Goal: Book appointment/travel/reservation

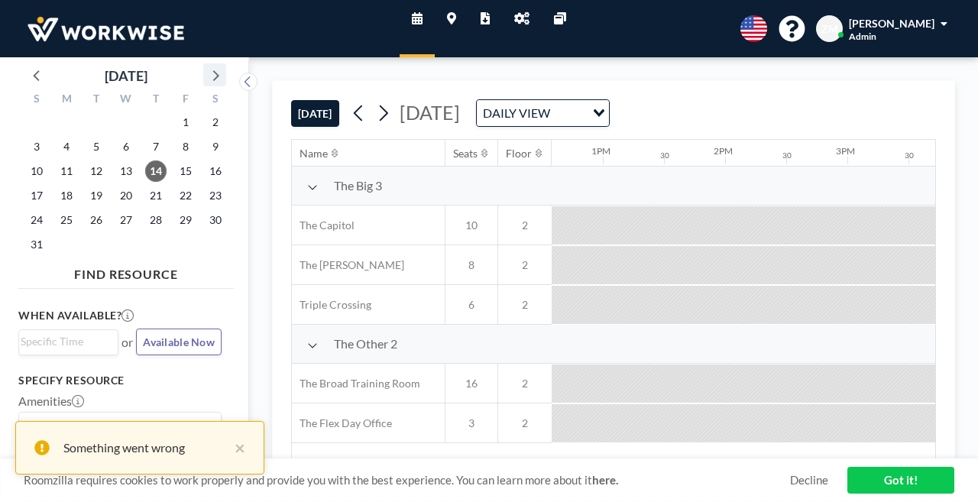
scroll to position [0, 1540]
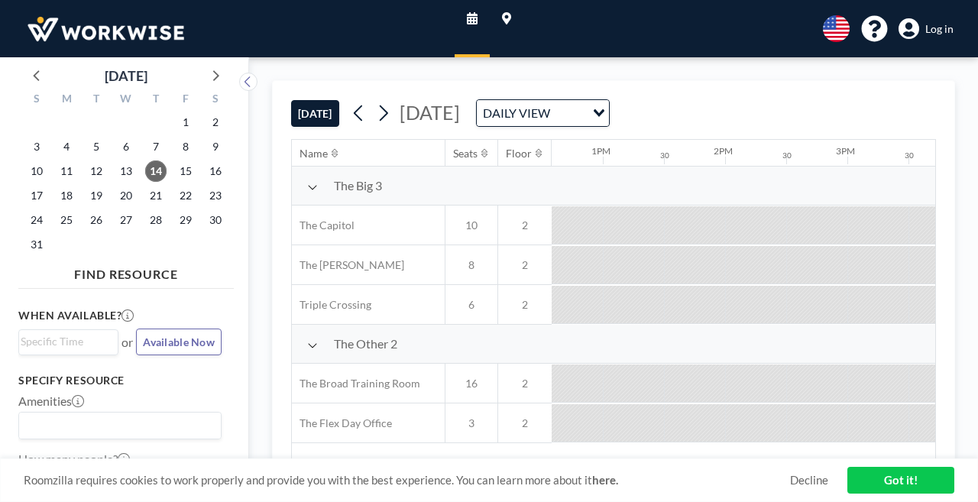
scroll to position [0, 1540]
click at [205, 66] on icon at bounding box center [215, 75] width 20 height 20
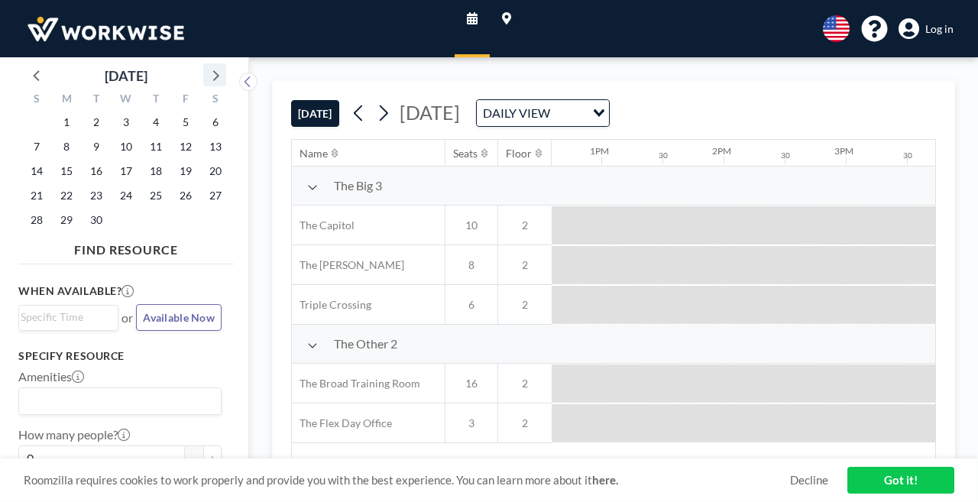
click at [205, 66] on icon at bounding box center [215, 75] width 20 height 20
click at [115, 136] on span "8" at bounding box center [125, 146] width 21 height 21
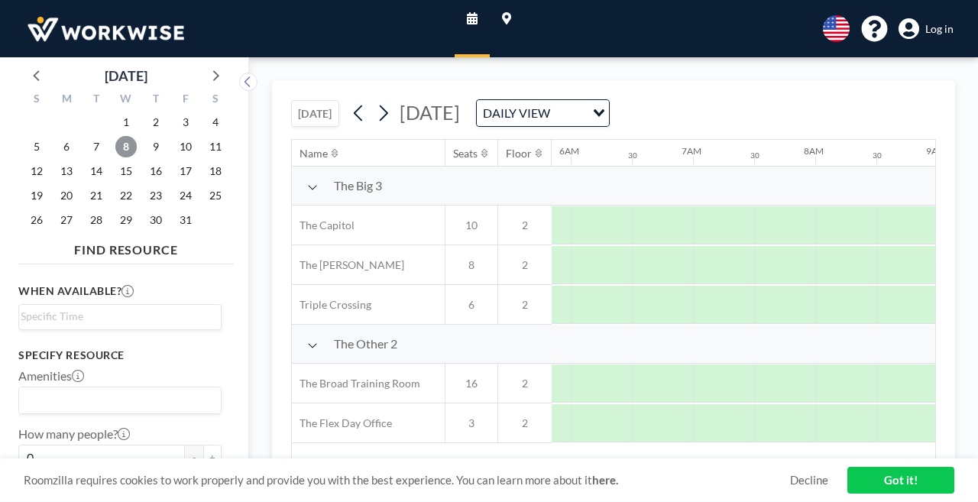
scroll to position [0, 745]
click at [942, 22] on span "Log in" at bounding box center [940, 29] width 28 height 14
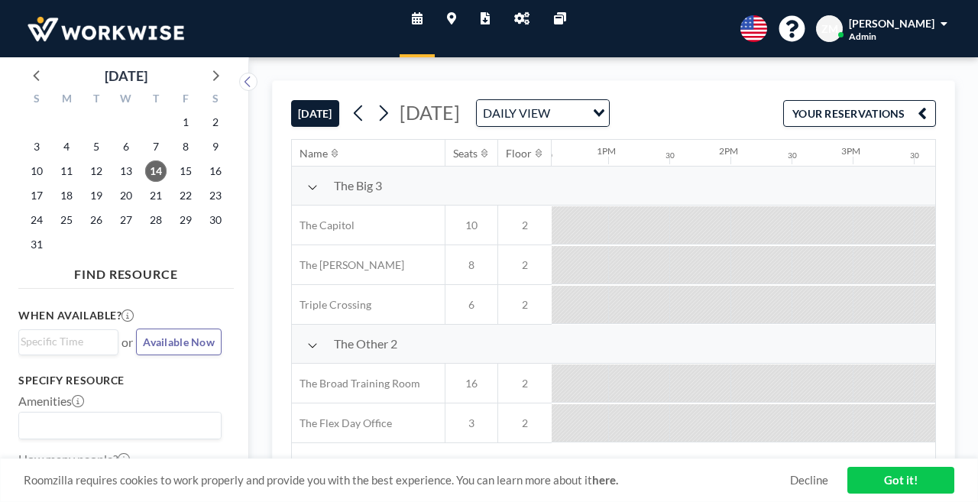
scroll to position [0, 1540]
click at [521, 18] on icon at bounding box center [521, 18] width 15 height 12
click at [918, 21] on span "[PERSON_NAME]" at bounding box center [892, 23] width 86 height 13
click at [519, 15] on icon at bounding box center [521, 18] width 15 height 12
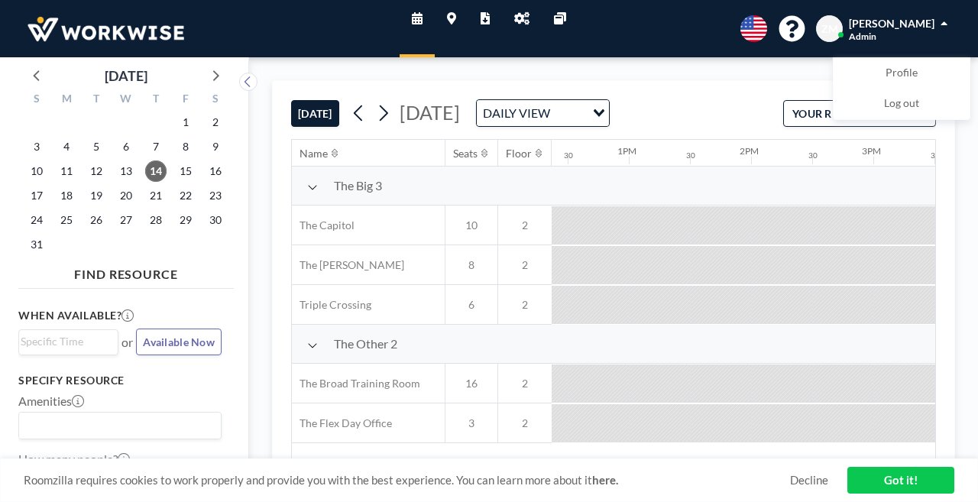
scroll to position [0, 1540]
click at [205, 65] on icon at bounding box center [215, 75] width 20 height 20
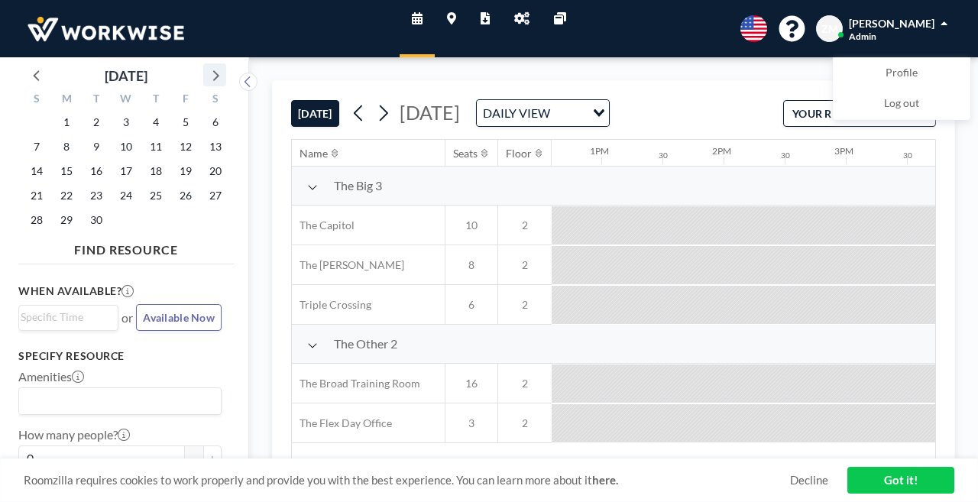
click at [205, 65] on icon at bounding box center [215, 75] width 20 height 20
drag, startPoint x: 107, startPoint y: 128, endPoint x: 125, endPoint y: 128, distance: 18.4
click at [115, 136] on span "8" at bounding box center [125, 146] width 21 height 21
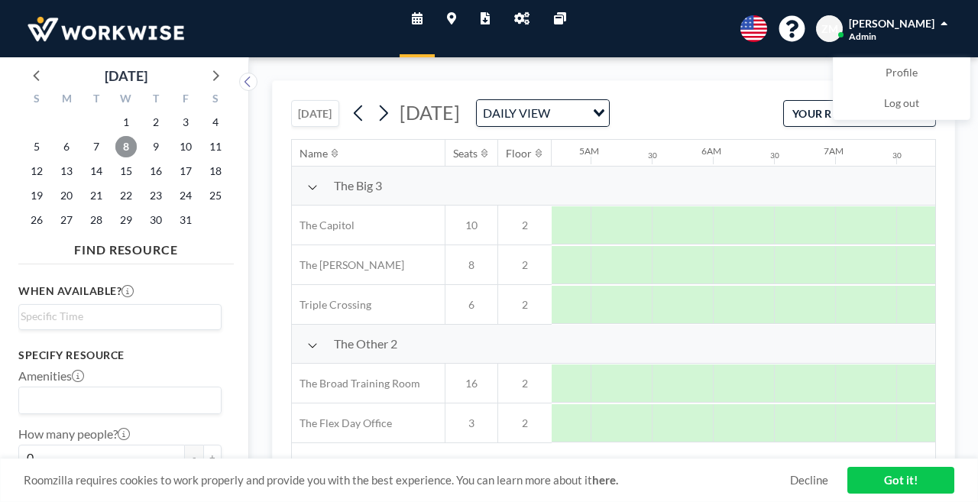
scroll to position [0, 745]
click at [954, 20] on div "ZM Zofia Maślanka Admin" at bounding box center [885, 28] width 138 height 27
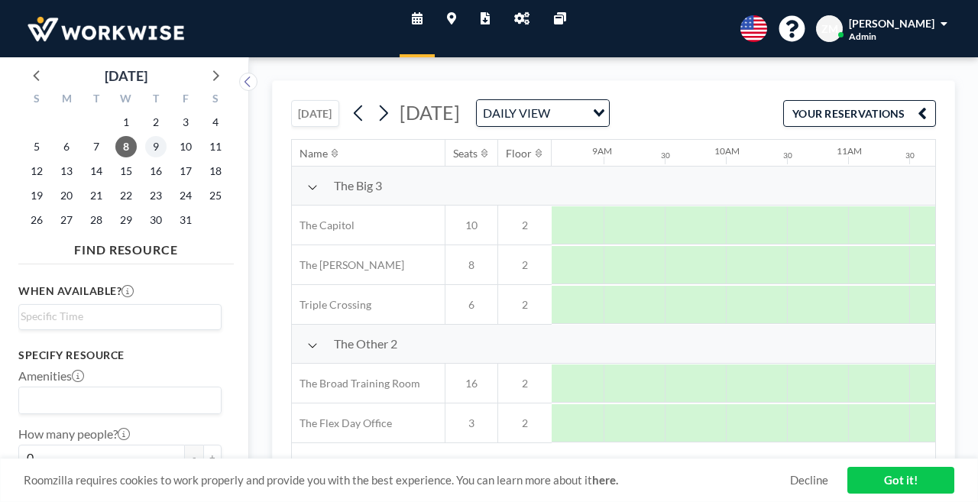
scroll to position [0, 1045]
click at [145, 136] on span "9" at bounding box center [155, 146] width 21 height 21
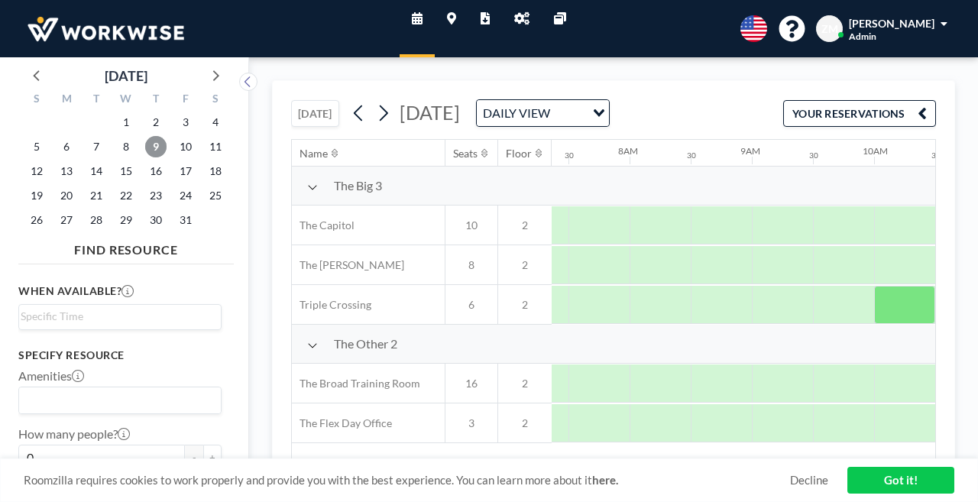
scroll to position [0, 1892]
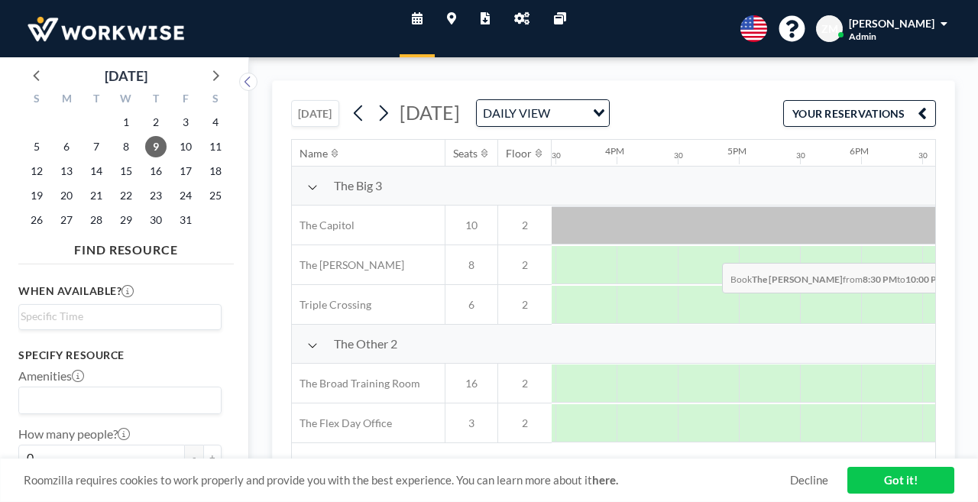
drag, startPoint x: 625, startPoint y: 225, endPoint x: 718, endPoint y: 227, distance: 93.3
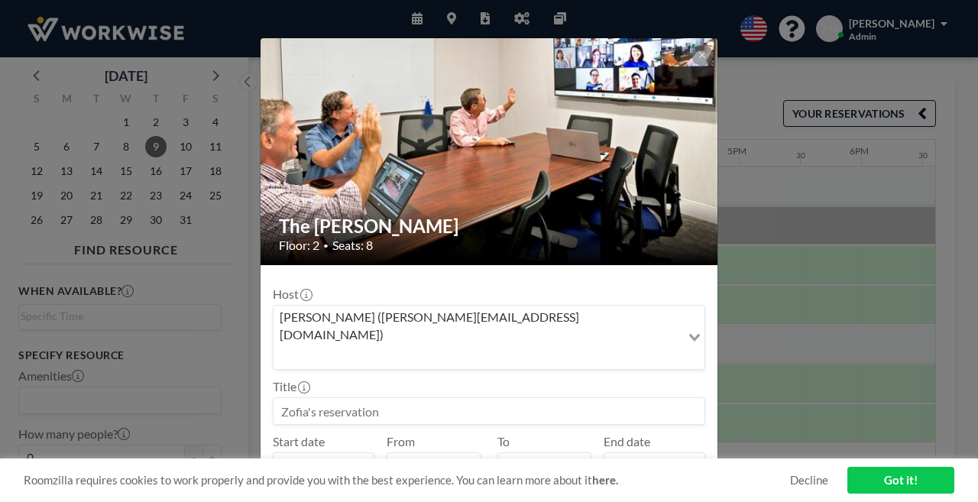
scroll to position [0, 0]
click at [516, 398] on input at bounding box center [489, 411] width 431 height 26
type input "test"
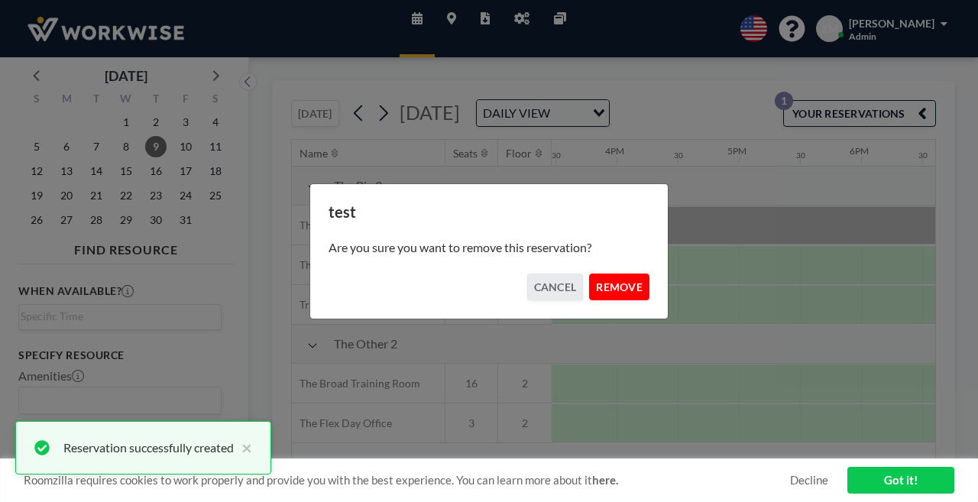
click at [599, 283] on button "REMOVE" at bounding box center [619, 287] width 60 height 27
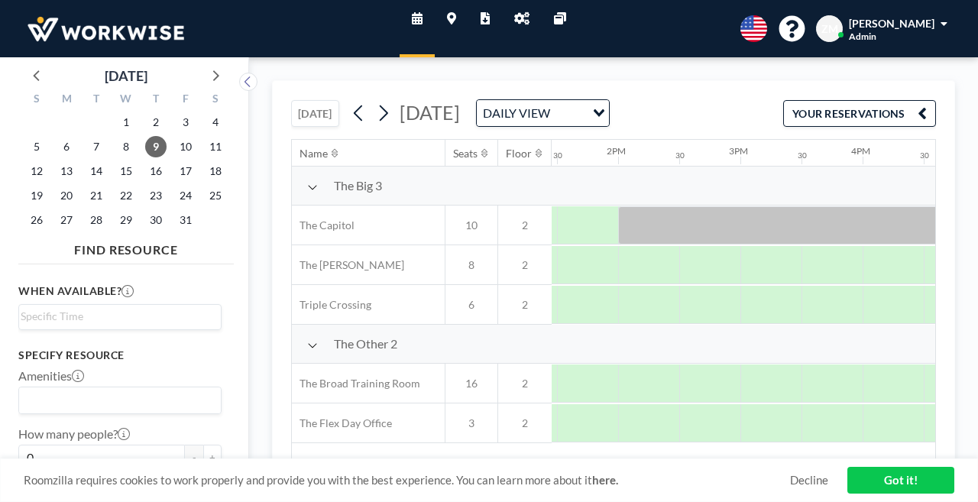
scroll to position [0, 1643]
click at [517, 15] on icon at bounding box center [521, 18] width 15 height 12
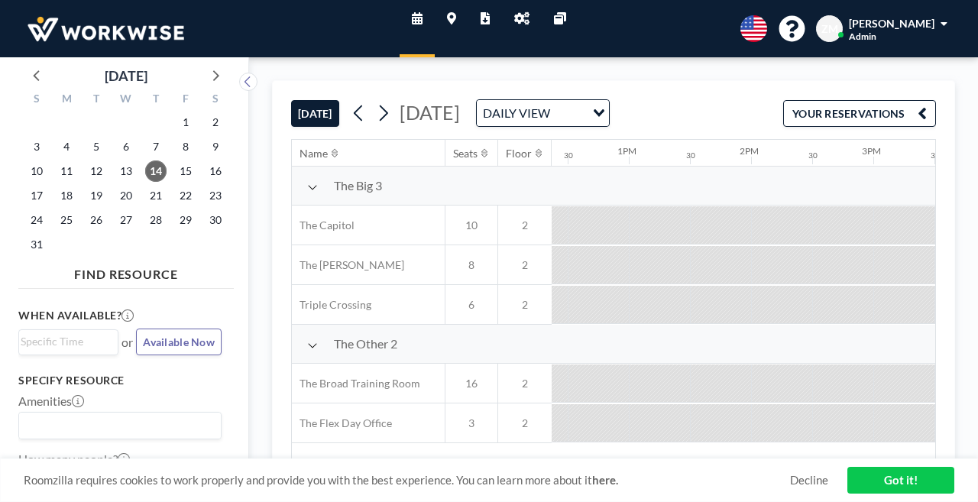
scroll to position [0, 1540]
click at [517, 13] on icon at bounding box center [521, 18] width 15 height 12
click at [205, 65] on icon at bounding box center [215, 75] width 20 height 20
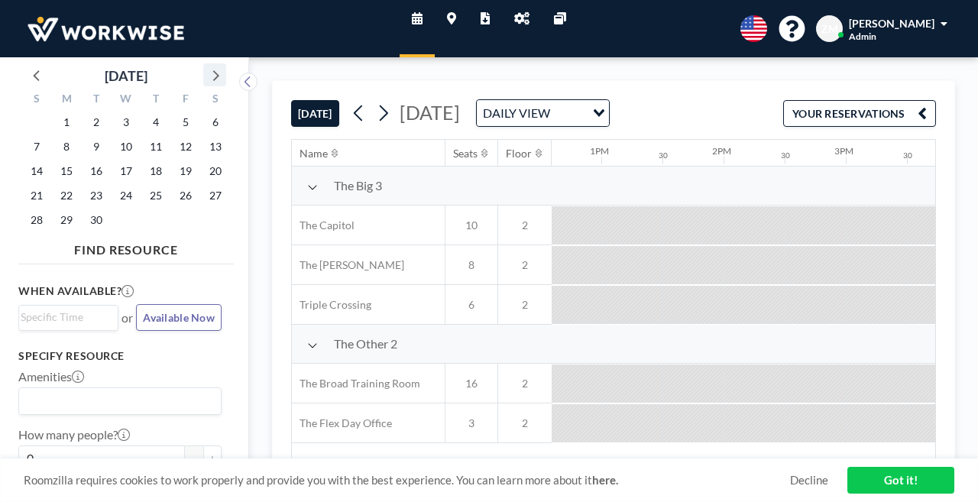
click at [205, 72] on icon at bounding box center [215, 75] width 20 height 20
click at [145, 136] on span "9" at bounding box center [155, 146] width 21 height 21
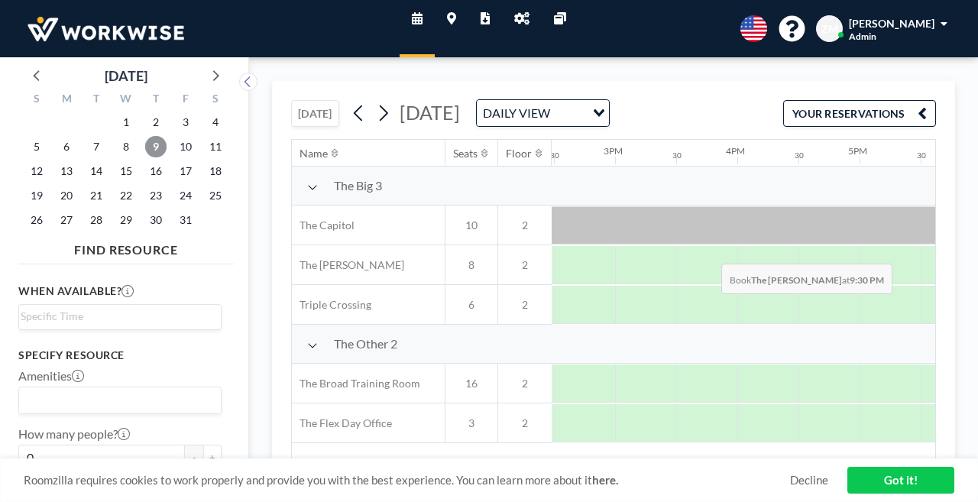
scroll to position [0, 1892]
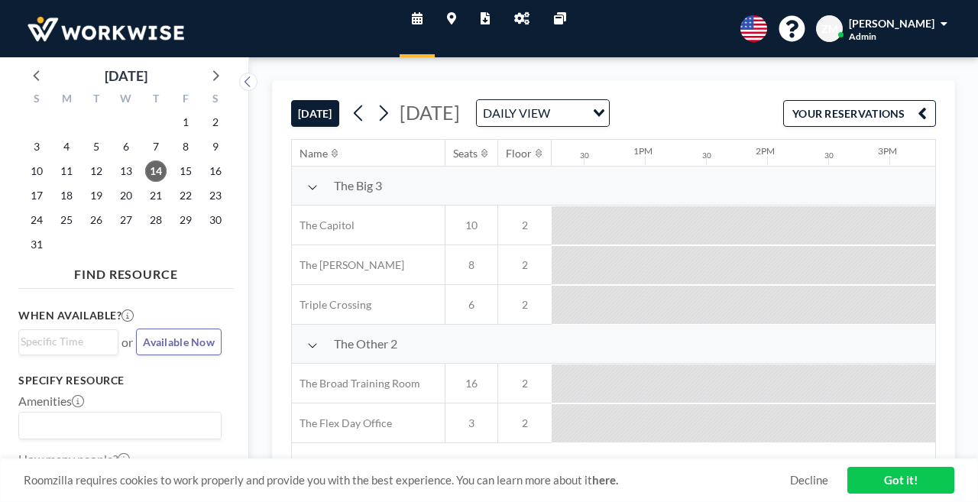
scroll to position [0, 1540]
click at [512, 24] on link "Admin panel" at bounding box center [522, 28] width 40 height 57
